Goal: Navigation & Orientation: Go to known website

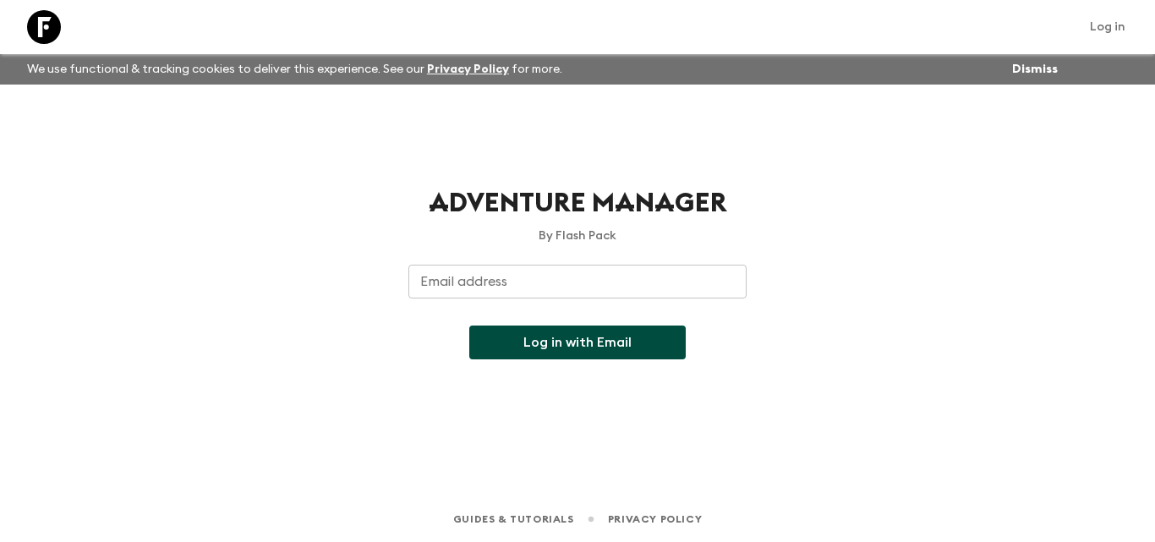
click at [562, 271] on input "Email address" at bounding box center [577, 282] width 338 height 34
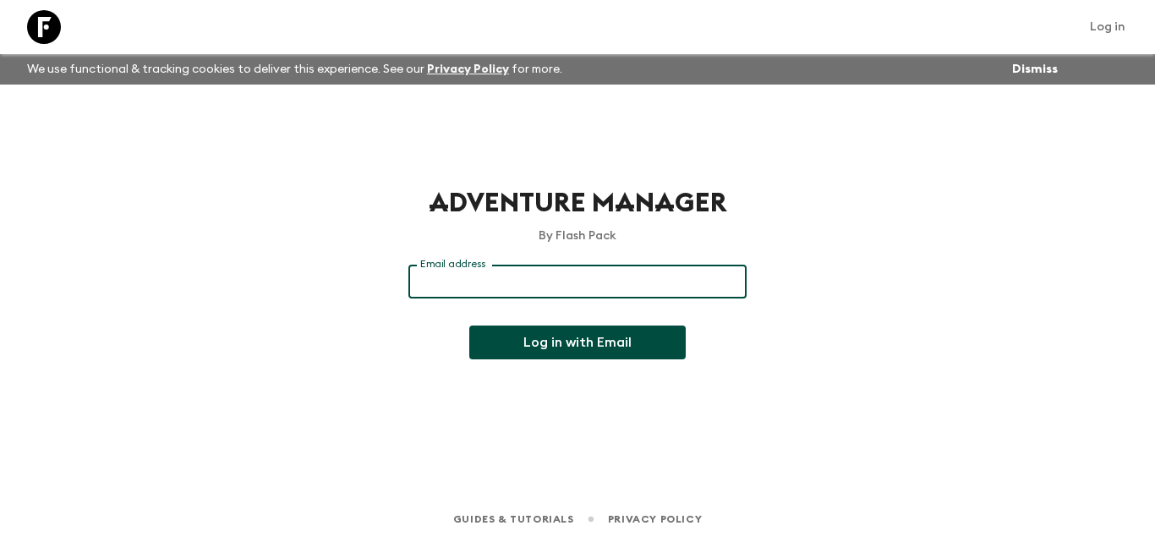
type input "[EMAIL_ADDRESS][DOMAIN_NAME]"
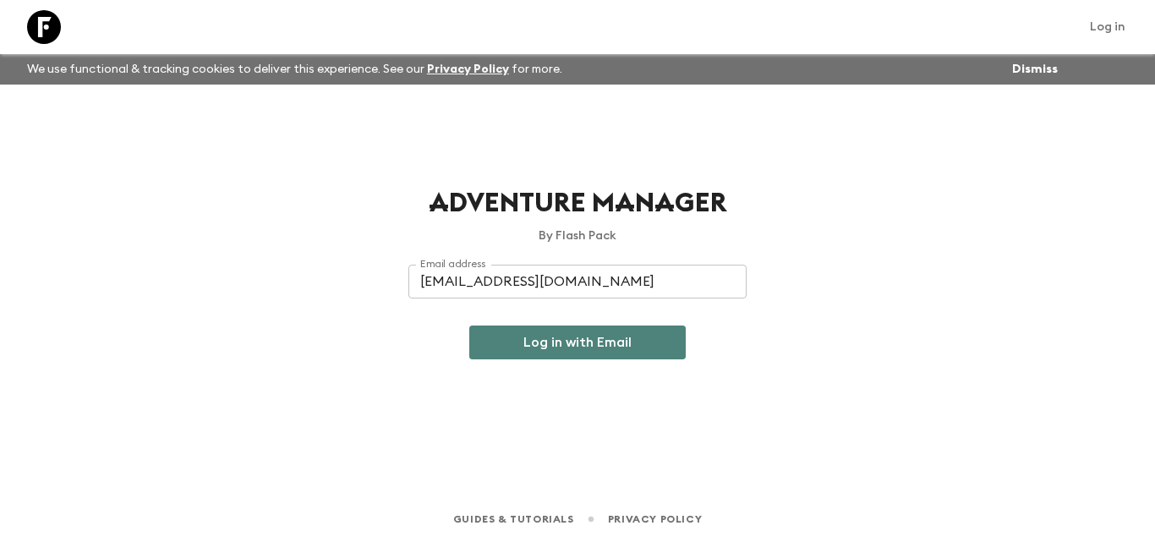
click at [572, 339] on button "Log in with Email" at bounding box center [577, 342] width 216 height 34
